Goal: Check status: Check status

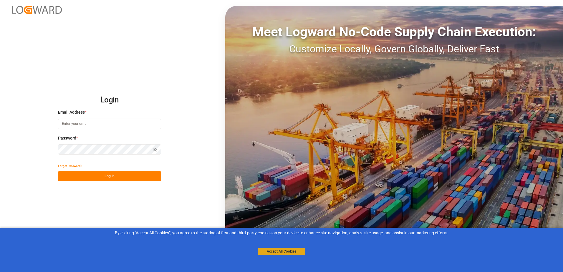
type input "[PERSON_NAME][EMAIL_ADDRESS][PERSON_NAME][DOMAIN_NAME]"
click at [288, 253] on button "Accept All Cookies" at bounding box center [281, 251] width 47 height 7
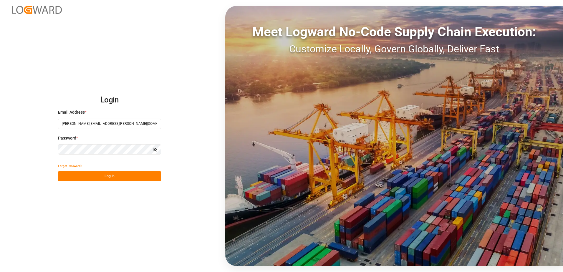
click at [122, 176] on button "Log In" at bounding box center [109, 176] width 103 height 10
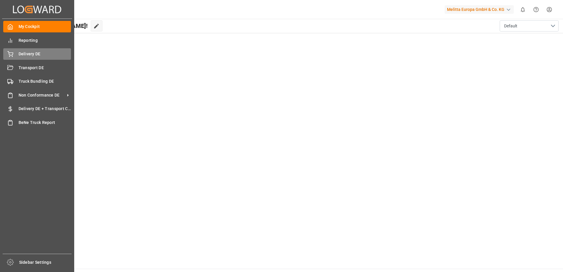
click at [10, 54] on icon at bounding box center [10, 54] width 6 height 6
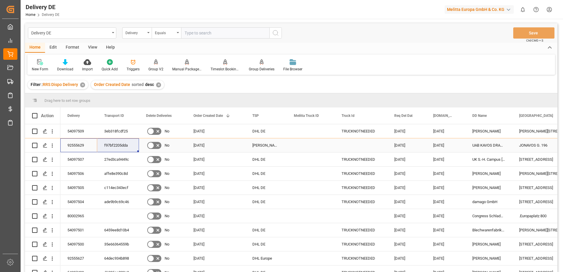
drag, startPoint x: 73, startPoint y: 143, endPoint x: 113, endPoint y: 146, distance: 40.2
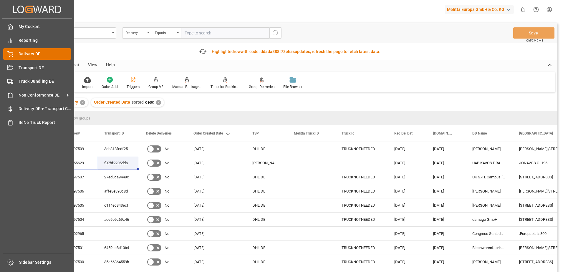
click at [12, 54] on icon at bounding box center [10, 54] width 6 height 6
